Goal: Information Seeking & Learning: Check status

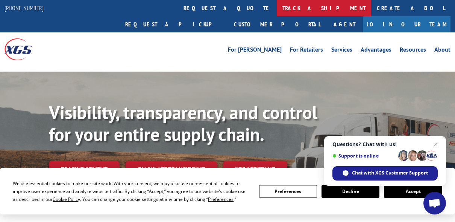
click at [277, 10] on link "track a shipment" at bounding box center [324, 8] width 94 height 16
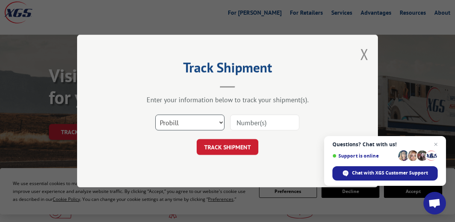
scroll to position [38, 0]
click at [219, 123] on select "Select category... Probill BOL PO" at bounding box center [189, 122] width 69 height 16
select select "po"
click at [155, 114] on select "Select category... Probill BOL PO" at bounding box center [189, 122] width 69 height 16
paste input "G5719-250919-0438"
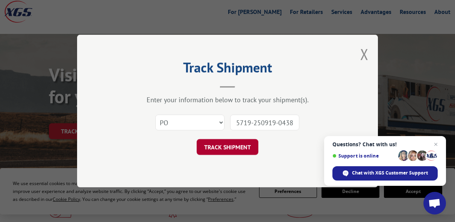
type input "G5719-250919-0438"
click at [230, 143] on button "TRACK SHIPMENT" at bounding box center [228, 147] width 62 height 16
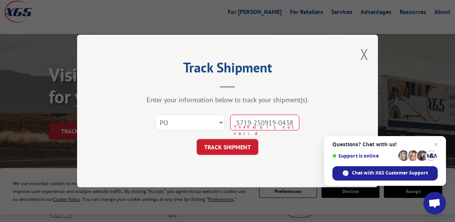
scroll to position [0, 0]
drag, startPoint x: 294, startPoint y: 119, endPoint x: 231, endPoint y: 117, distance: 63.3
click at [231, 117] on input "G5719-250919-0438" at bounding box center [264, 122] width 69 height 16
click at [218, 124] on select "Select category... Probill BOL PO" at bounding box center [189, 122] width 69 height 16
click at [155, 114] on select "Select category... Probill BOL PO" at bounding box center [189, 122] width 69 height 16
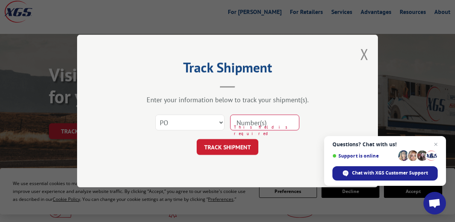
click at [280, 122] on input at bounding box center [264, 122] width 69 height 16
click at [273, 123] on input "G5719-250919-0438" at bounding box center [264, 122] width 69 height 16
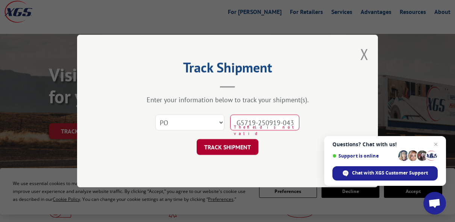
click at [242, 142] on button "TRACK SHIPMENT" at bounding box center [228, 147] width 62 height 16
click at [240, 143] on button "TRACK SHIPMENT" at bounding box center [228, 147] width 62 height 16
click at [251, 121] on input "G5719-250919-0438" at bounding box center [264, 122] width 69 height 16
type input "G5719-250919-0438"
click at [230, 142] on button "TRACK SHIPMENT" at bounding box center [228, 147] width 62 height 16
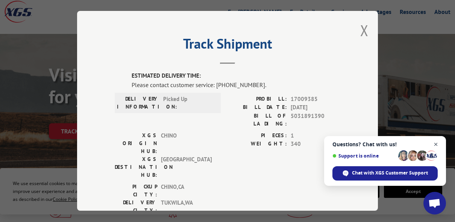
click at [435, 142] on span "Close chat" at bounding box center [436, 144] width 9 height 9
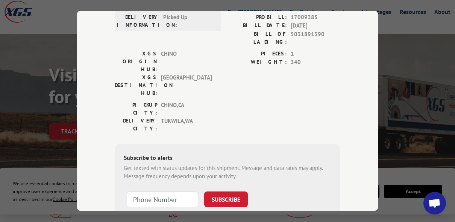
scroll to position [44, 0]
